Goal: Task Accomplishment & Management: Manage account settings

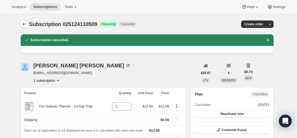
click at [26, 25] on icon "Subscriptions" at bounding box center [24, 24] width 5 height 5
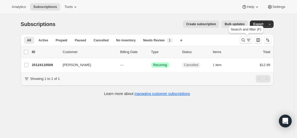
click at [242, 40] on icon "Search and filter results" at bounding box center [243, 40] width 5 height 5
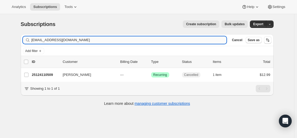
click at [185, 43] on input "[EMAIL_ADDRESS][DOMAIN_NAME]" at bounding box center [128, 39] width 195 height 7
type input "[EMAIL_ADDRESS][DOMAIN_NAME]"
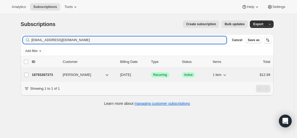
click at [50, 76] on p "18793267373" at bounding box center [45, 74] width 27 height 5
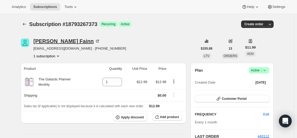
click at [49, 41] on div "[PERSON_NAME]" at bounding box center [67, 41] width 67 height 5
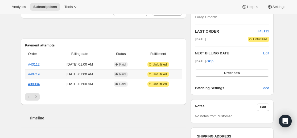
scroll to position [106, 0]
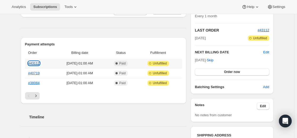
click at [37, 64] on link "#43112" at bounding box center [33, 63] width 11 height 4
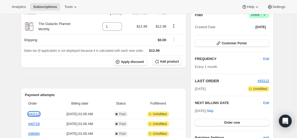
scroll to position [0, 0]
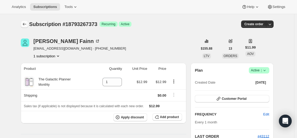
click at [27, 24] on icon "Subscriptions" at bounding box center [24, 24] width 5 height 5
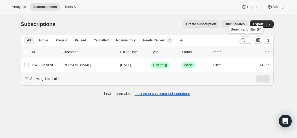
click at [245, 41] on icon "Search and filter results" at bounding box center [243, 40] width 5 height 5
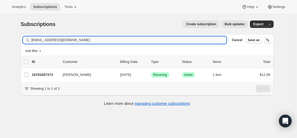
click at [143, 39] on input "[EMAIL_ADDRESS][DOMAIN_NAME]" at bounding box center [128, 39] width 195 height 7
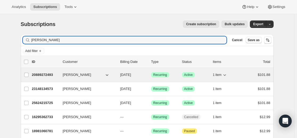
type input "[PERSON_NAME]"
click at [43, 75] on p "20889272493" at bounding box center [45, 74] width 27 height 5
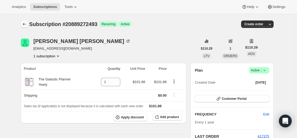
click at [25, 24] on icon "Subscriptions" at bounding box center [24, 24] width 5 height 5
